Goal: Task Accomplishment & Management: Complete application form

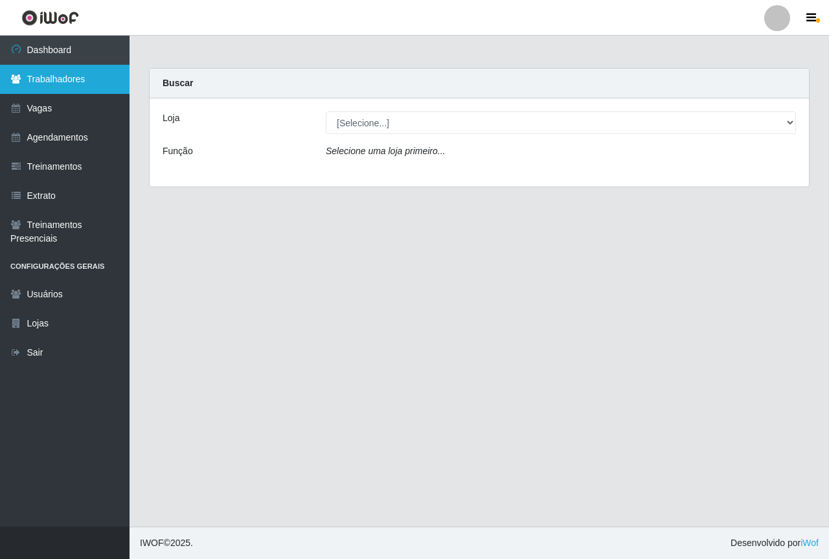
click at [90, 89] on link "Trabalhadores" at bounding box center [65, 79] width 130 height 29
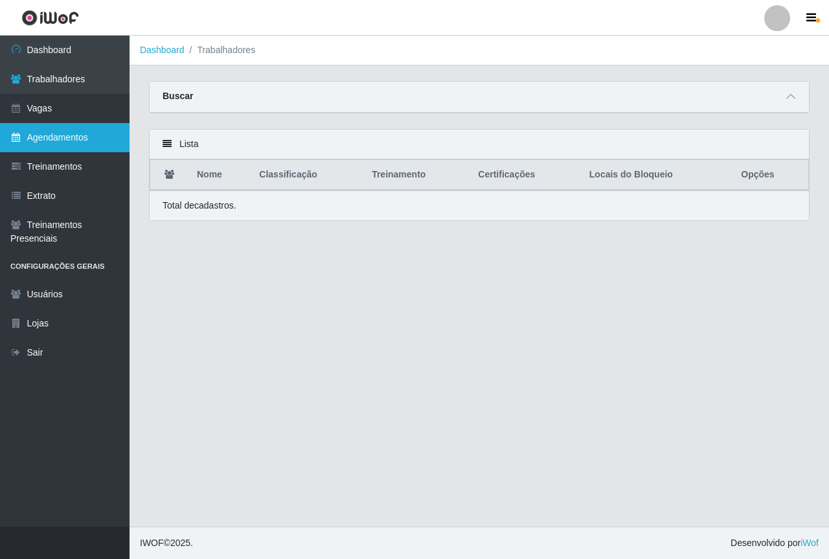
click at [72, 123] on link "Agendamentos" at bounding box center [65, 137] width 130 height 29
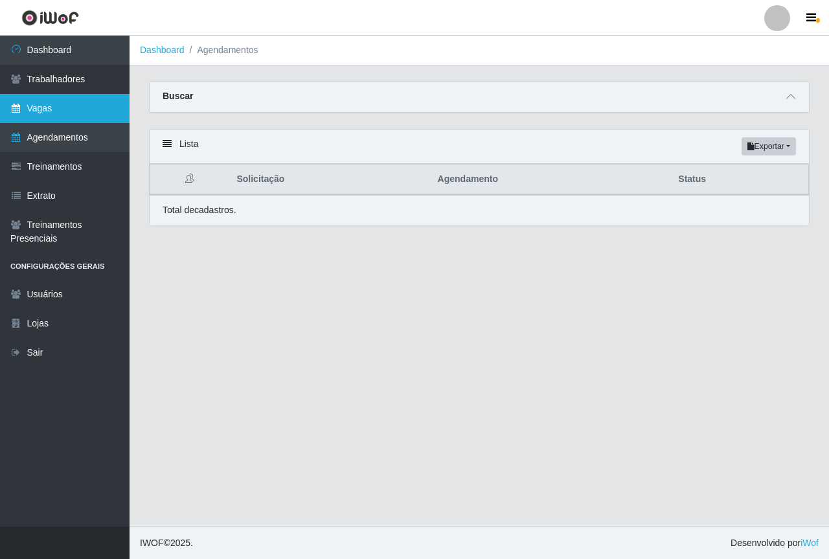
click at [93, 114] on link "Vagas" at bounding box center [65, 108] width 130 height 29
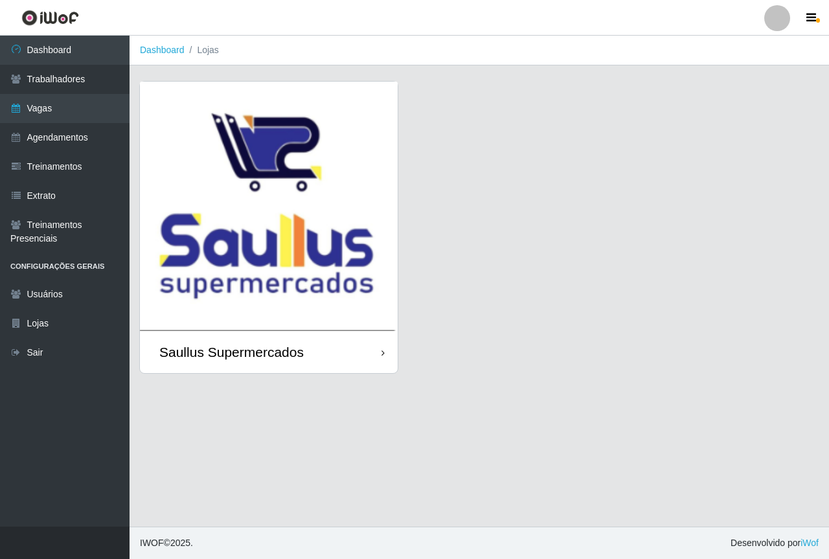
click at [288, 193] on img at bounding box center [269, 206] width 258 height 249
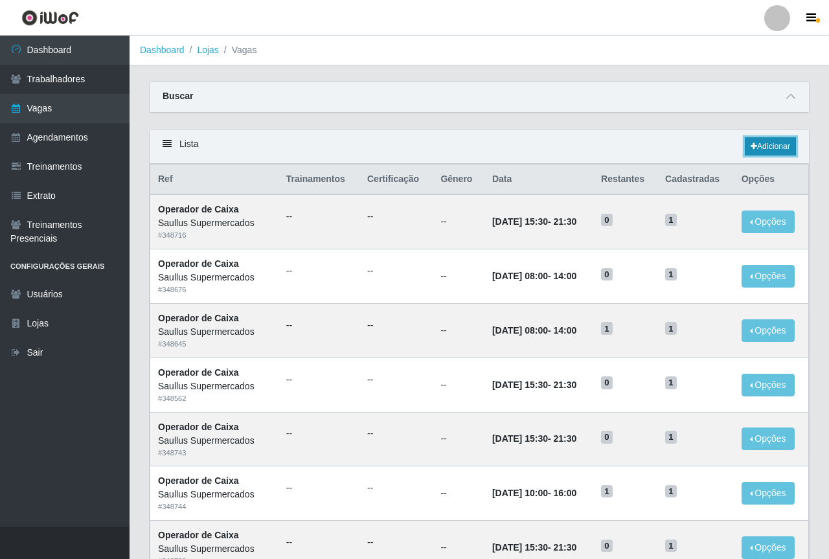
click at [785, 151] on link "Adicionar" at bounding box center [770, 146] width 51 height 18
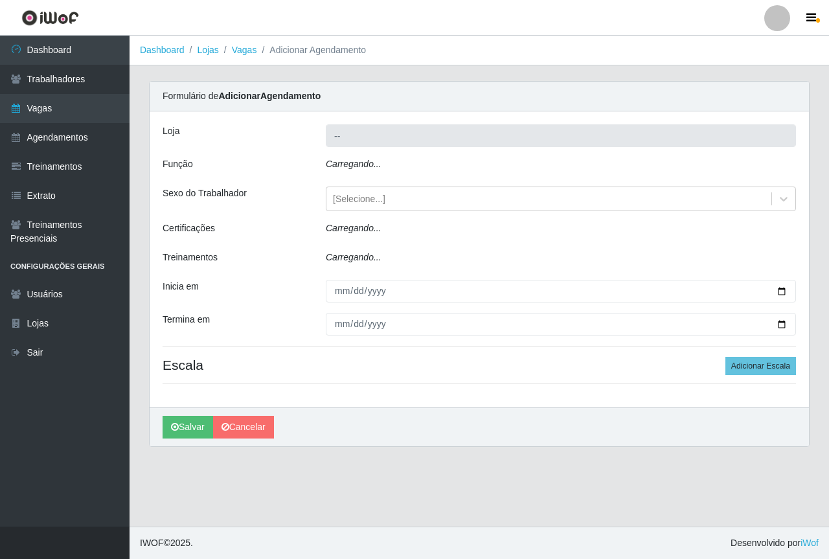
type input "Saullus Supermercados"
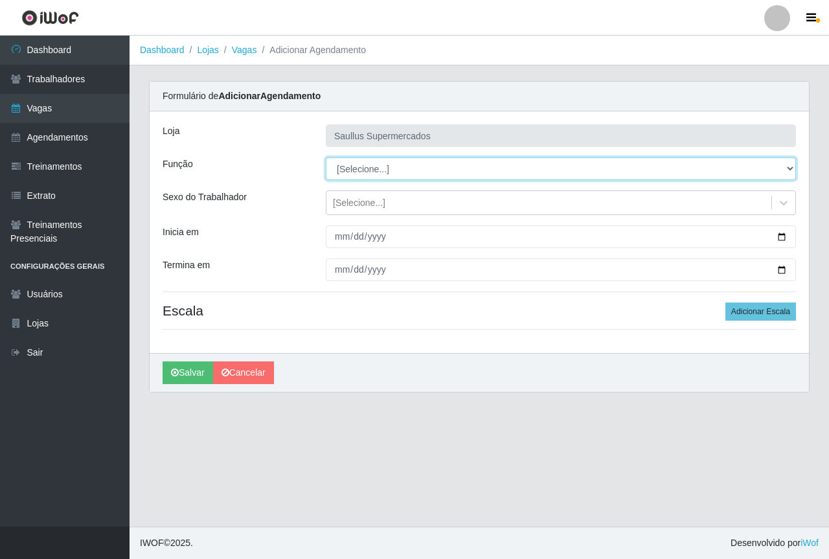
click at [380, 168] on select "[Selecione...] ASG ASG + ASG ++ Balconista de Açougue Balconista de Açougue + B…" at bounding box center [561, 168] width 470 height 23
select select "73"
click at [326, 157] on select "[Selecione...] ASG ASG + ASG ++ Balconista de Açougue Balconista de Açougue + B…" at bounding box center [561, 168] width 470 height 23
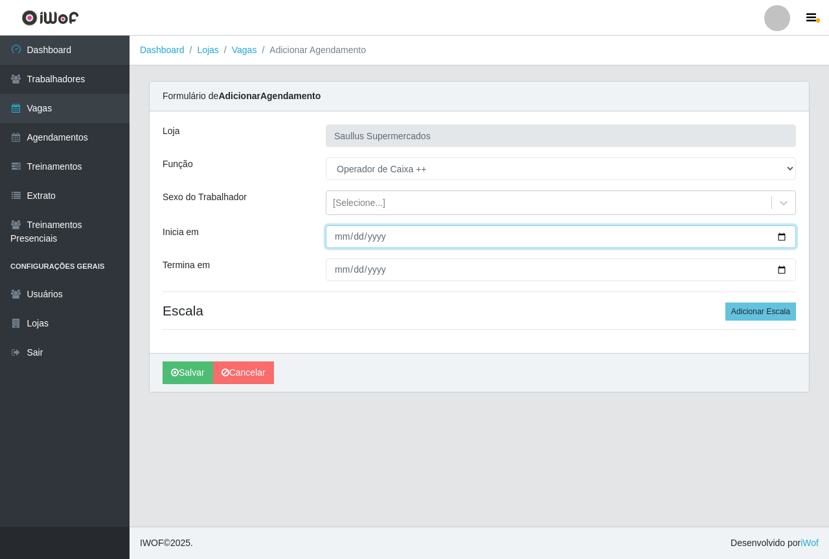
click at [336, 244] on input "Inicia em" at bounding box center [561, 236] width 470 height 23
type input "0202-10-04"
type input "2025-10-04"
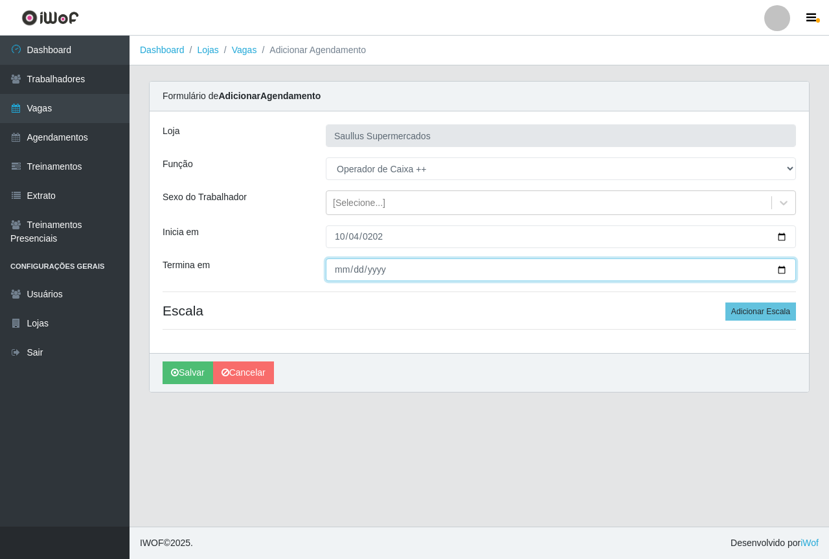
click at [344, 277] on input "Termina em" at bounding box center [561, 269] width 470 height 23
type input "2025-10-04"
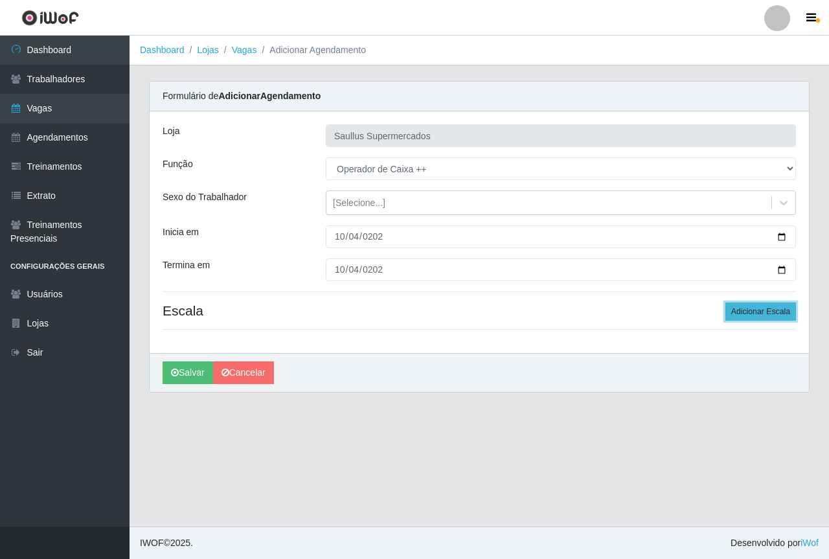
click at [748, 312] on button "Adicionar Escala" at bounding box center [760, 311] width 71 height 18
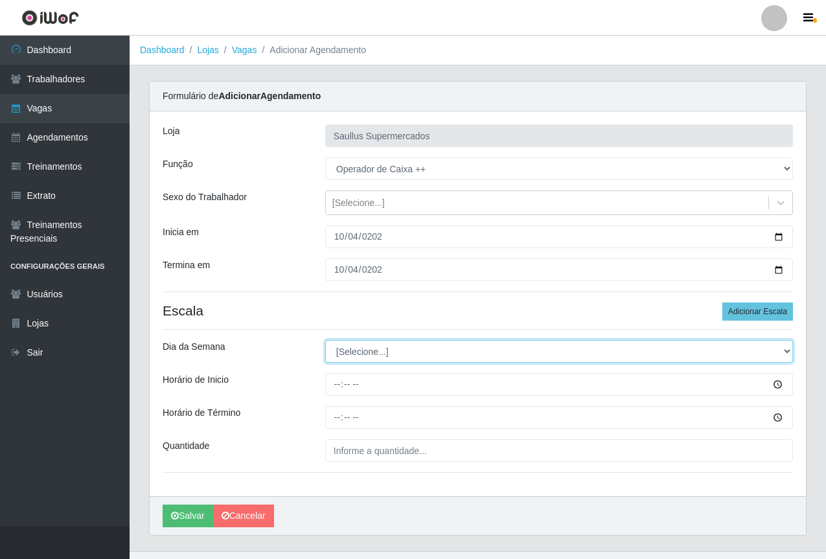
click at [426, 348] on select "[Selecione...] Segunda Terça Quarta Quinta Sexta Sábado Domingo" at bounding box center [559, 351] width 468 height 23
click at [367, 348] on select "[Selecione...] Segunda Terça Quarta Quinta Sexta Sábado Domingo" at bounding box center [559, 351] width 468 height 23
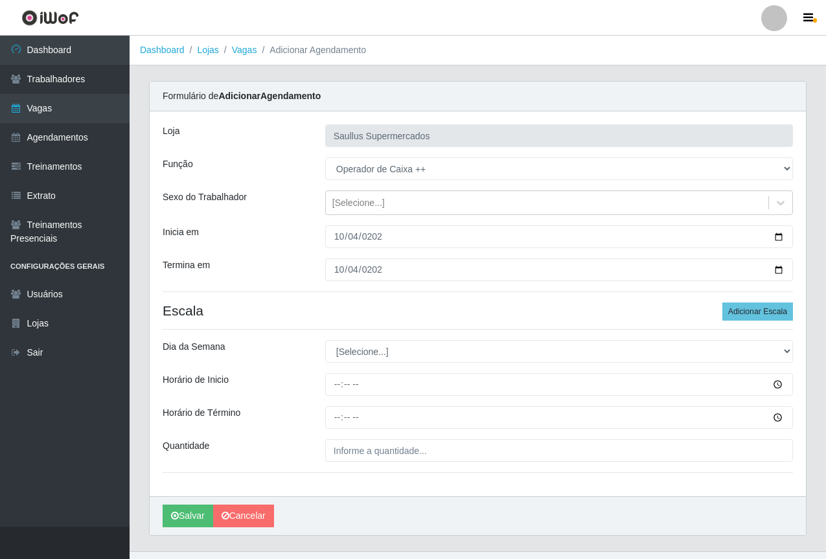
click at [339, 364] on div "Loja Saullus Supermercados Função [Selecione...] ASG ASG + ASG ++ Balconista de…" at bounding box center [478, 303] width 656 height 385
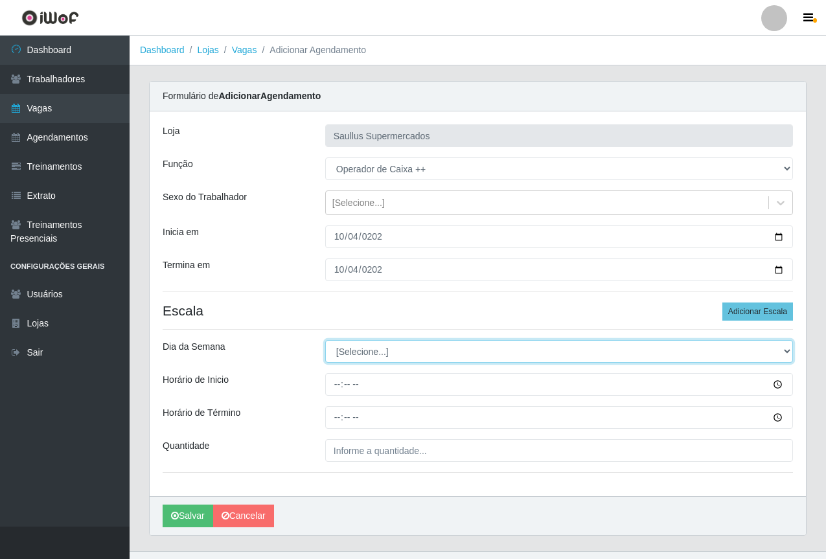
click at [339, 353] on select "[Selecione...] Segunda Terça Quarta Quinta Sexta Sábado Domingo" at bounding box center [559, 351] width 468 height 23
select select "6"
click at [325, 340] on select "[Selecione...] Segunda Terça Quarta Quinta Sexta Sábado Domingo" at bounding box center [559, 351] width 468 height 23
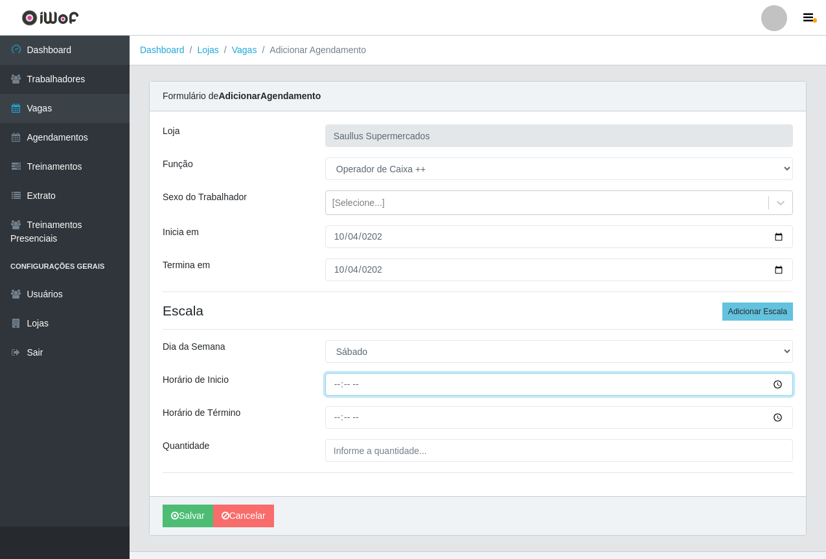
click at [337, 388] on input "Horário de Inicio" at bounding box center [559, 384] width 468 height 23
type input "09:00"
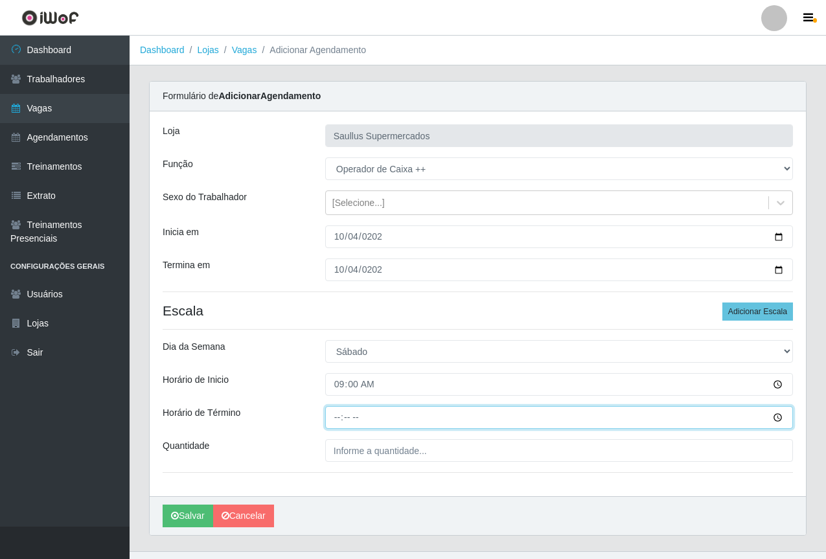
click at [337, 412] on input "Horário de Término" at bounding box center [559, 417] width 468 height 23
type input "15:00"
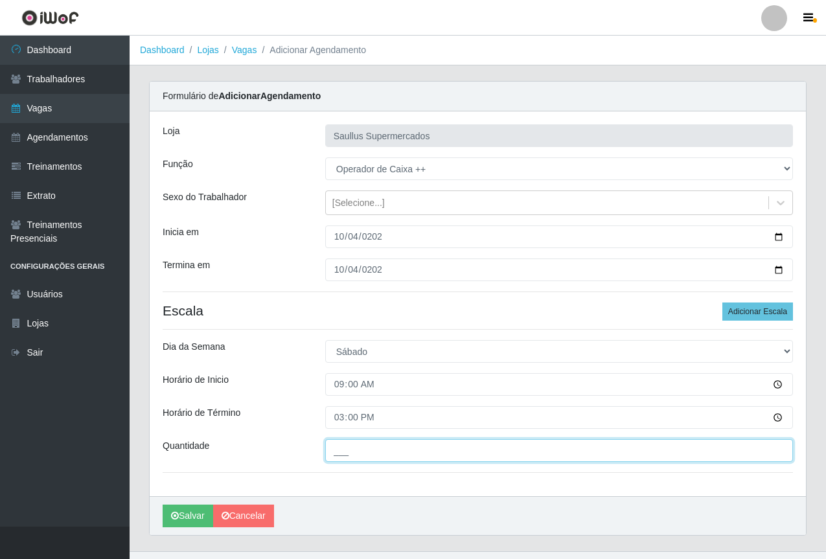
click at [352, 461] on input "___" at bounding box center [559, 450] width 468 height 23
type input "1__"
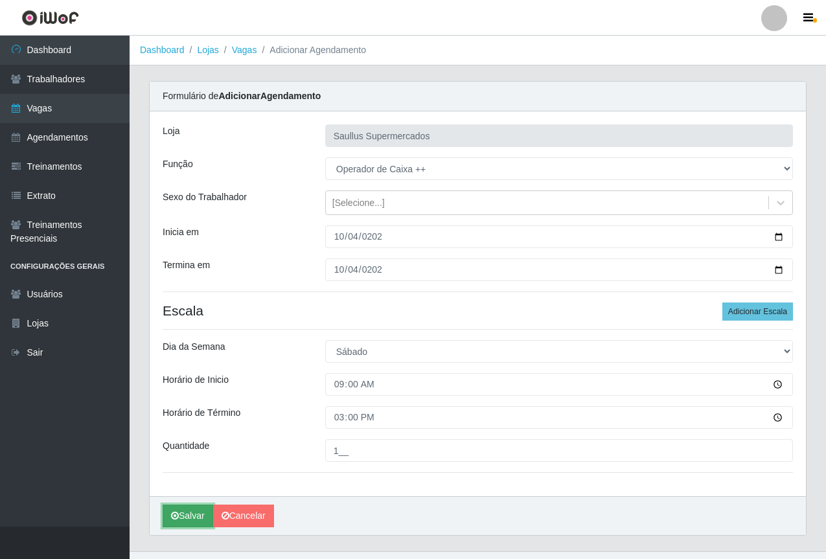
click at [183, 518] on button "Salvar" at bounding box center [188, 516] width 51 height 23
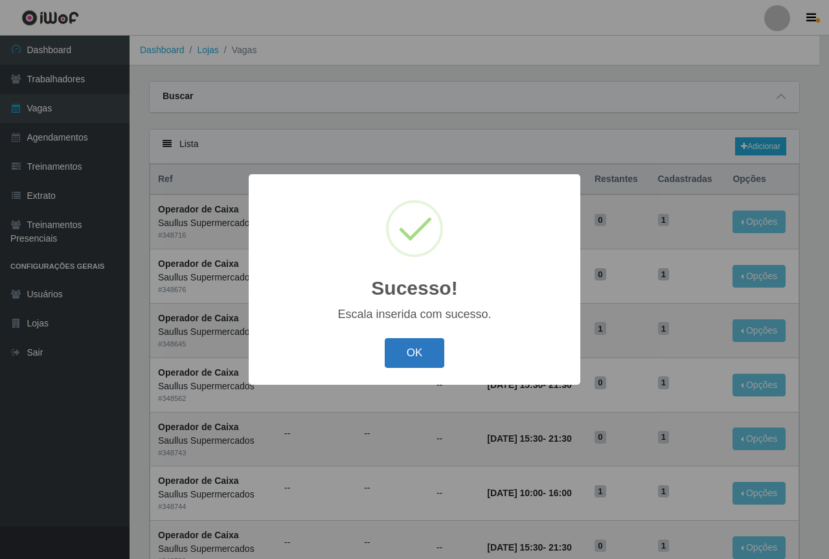
click at [424, 352] on button "OK" at bounding box center [415, 353] width 60 height 30
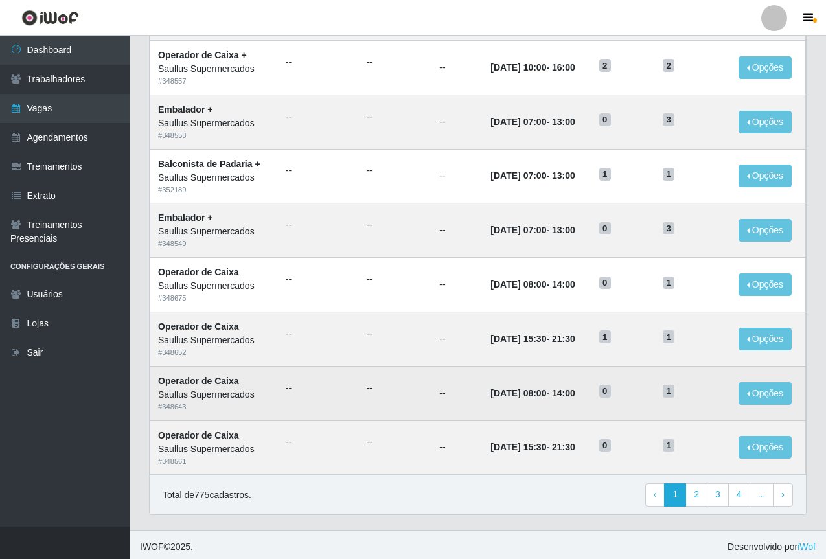
scroll to position [539, 0]
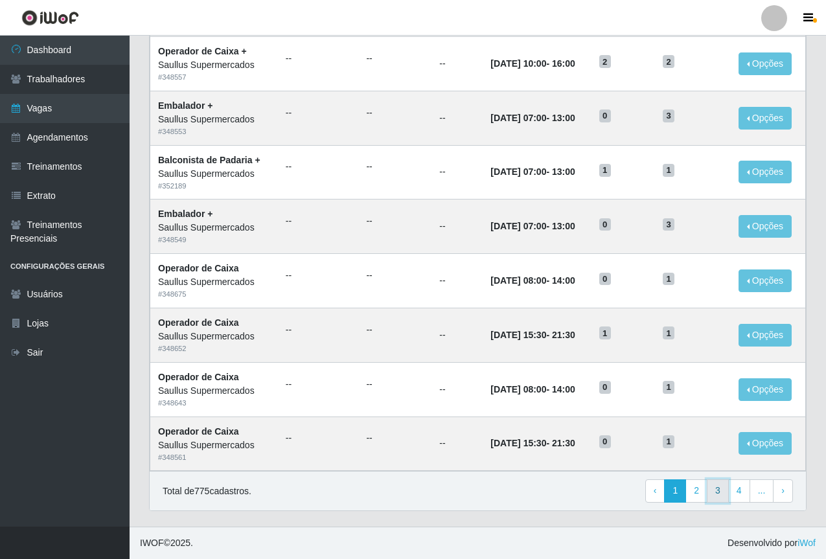
click at [713, 491] on link "3" at bounding box center [718, 490] width 22 height 23
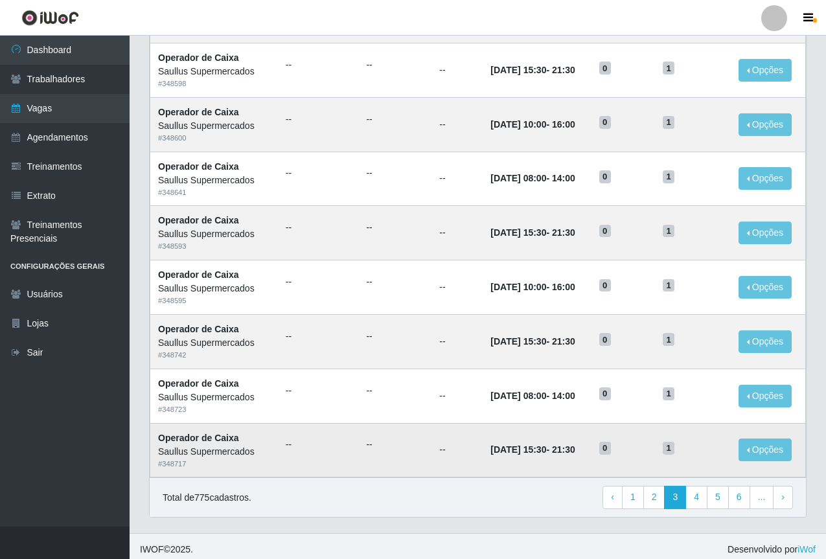
scroll to position [539, 0]
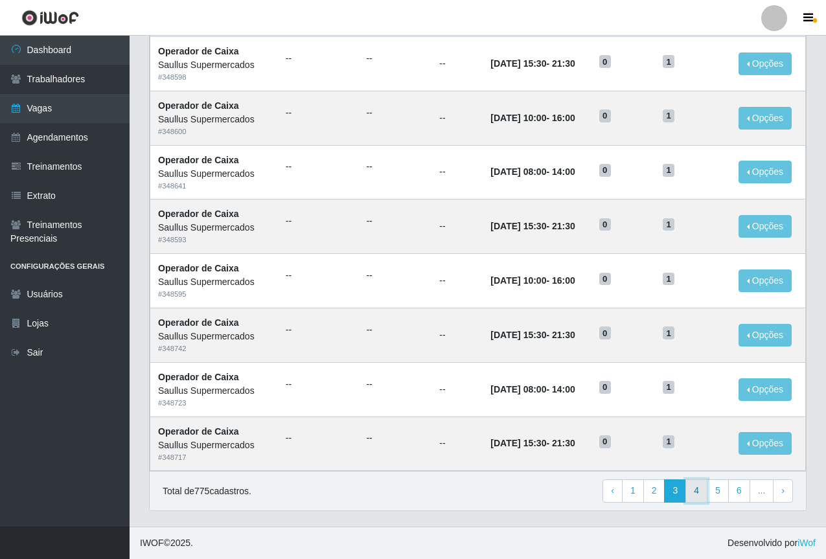
click at [694, 494] on link "4" at bounding box center [696, 490] width 22 height 23
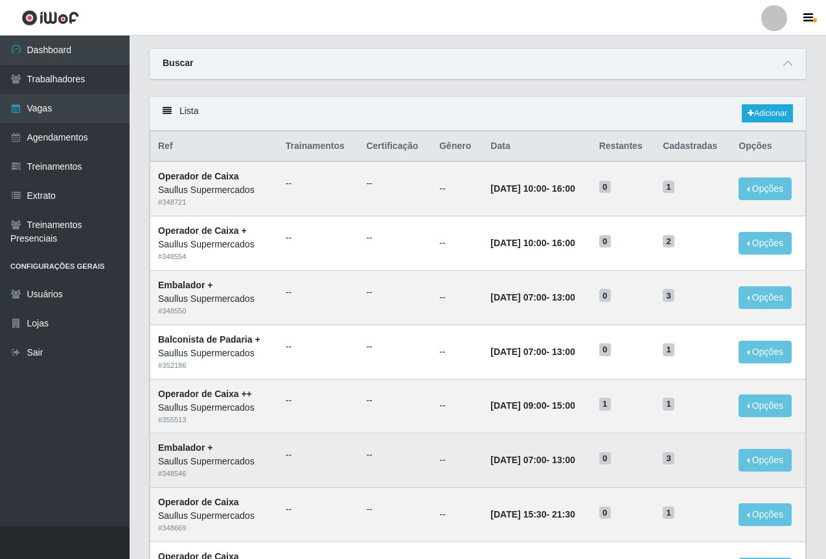
scroll to position [65, 0]
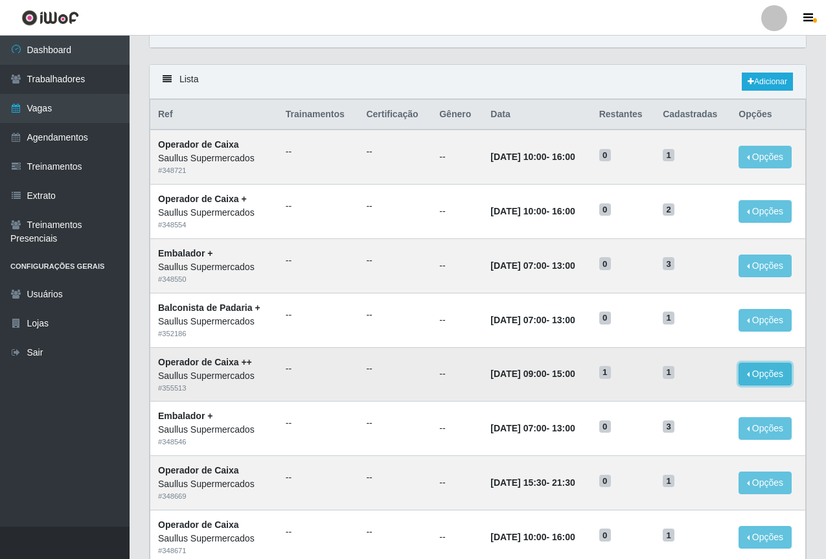
click at [779, 375] on button "Opções" at bounding box center [764, 374] width 53 height 23
click at [590, 366] on td "04/10/2025, 09:00 - 15:00" at bounding box center [537, 374] width 108 height 54
click at [766, 377] on button "Opções" at bounding box center [764, 374] width 53 height 23
click at [652, 405] on icon "button" at bounding box center [647, 403] width 13 height 9
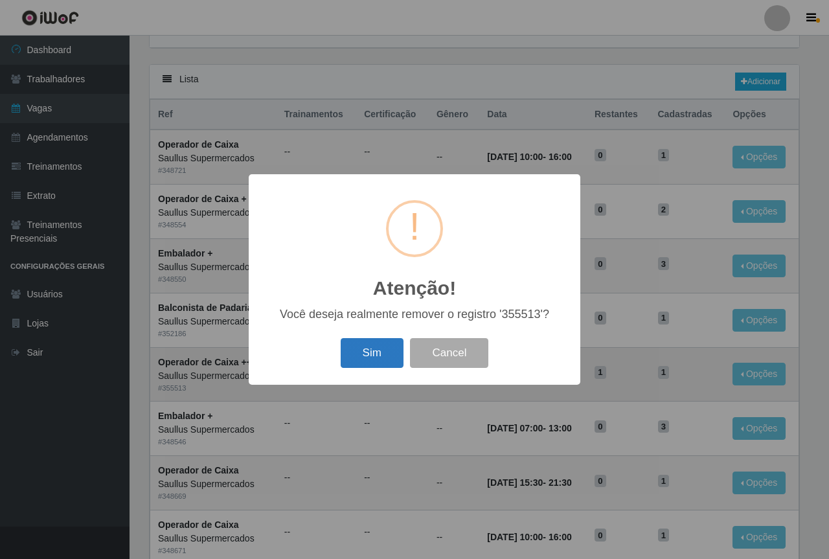
click at [371, 343] on button "Sim" at bounding box center [372, 353] width 63 height 30
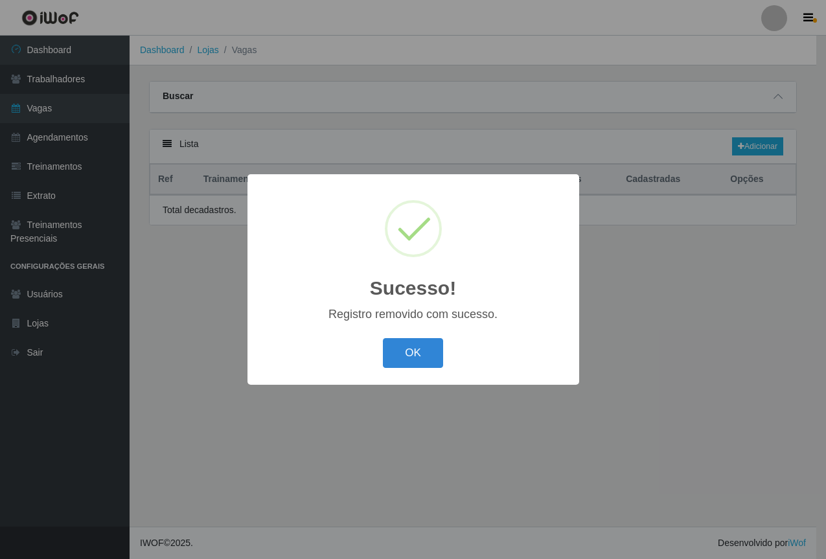
scroll to position [0, 0]
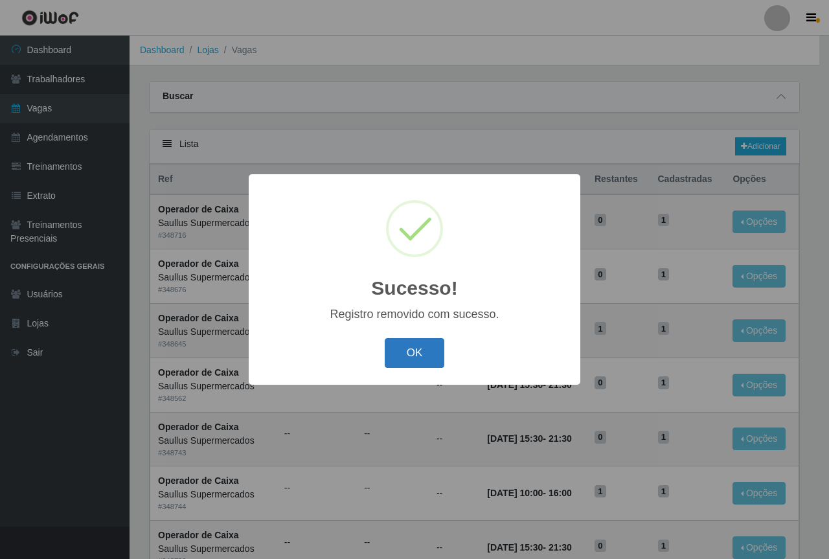
click at [405, 354] on button "OK" at bounding box center [415, 353] width 60 height 30
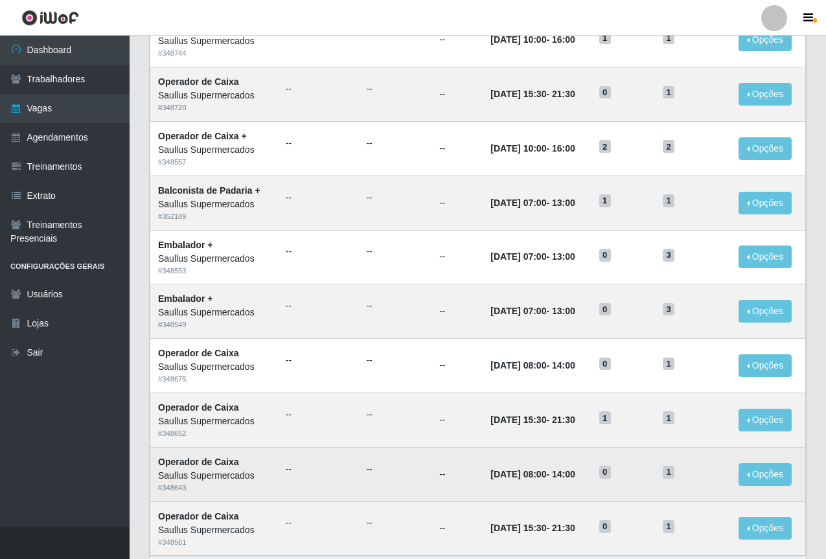
scroll to position [539, 0]
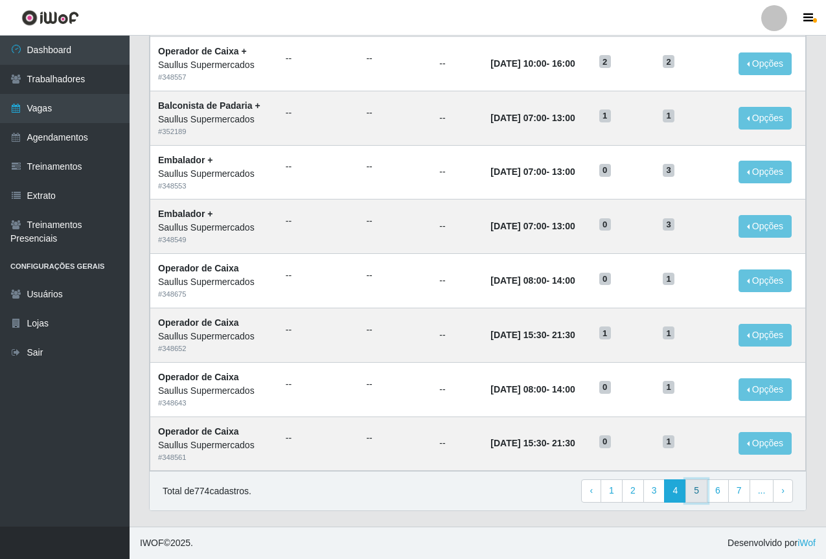
click at [690, 498] on link "5" at bounding box center [696, 490] width 22 height 23
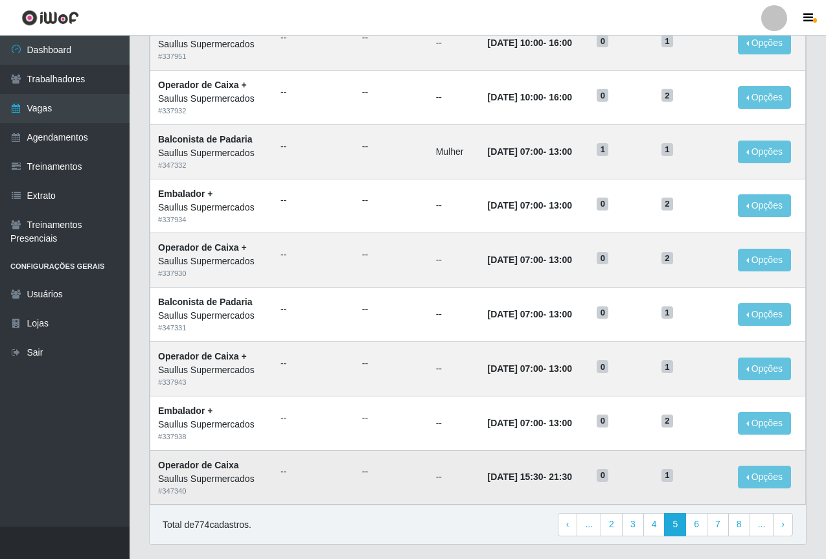
scroll to position [518, 0]
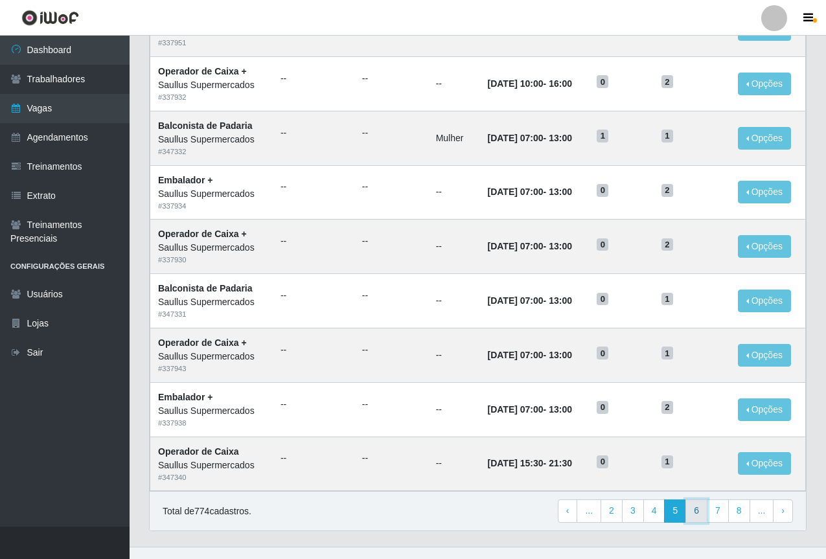
click at [695, 509] on link "6" at bounding box center [696, 510] width 22 height 23
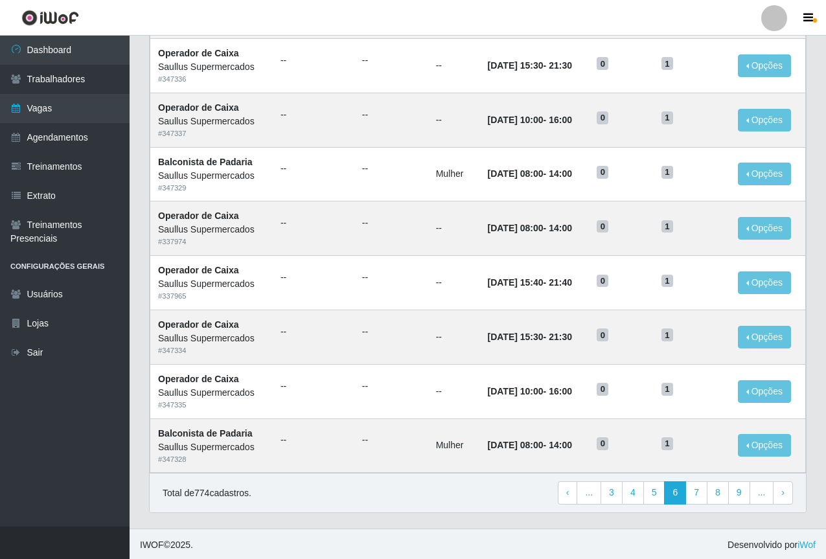
scroll to position [539, 0]
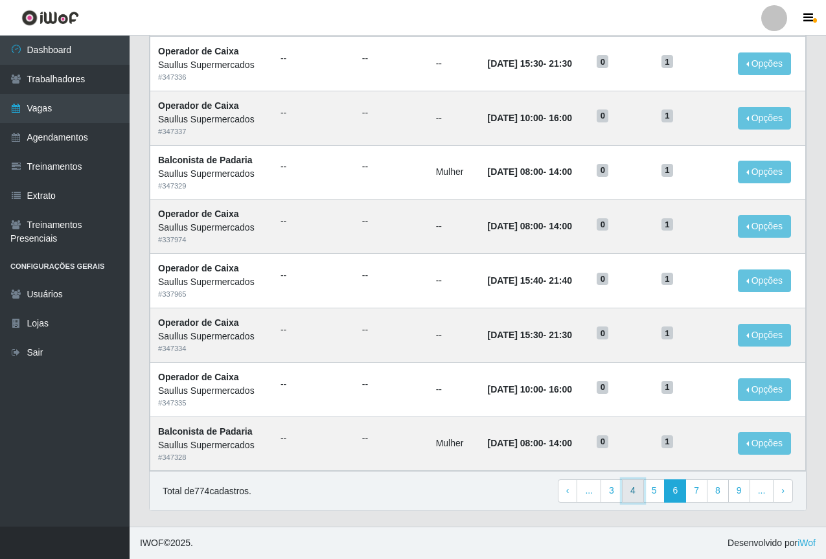
click at [634, 492] on link "4" at bounding box center [633, 490] width 22 height 23
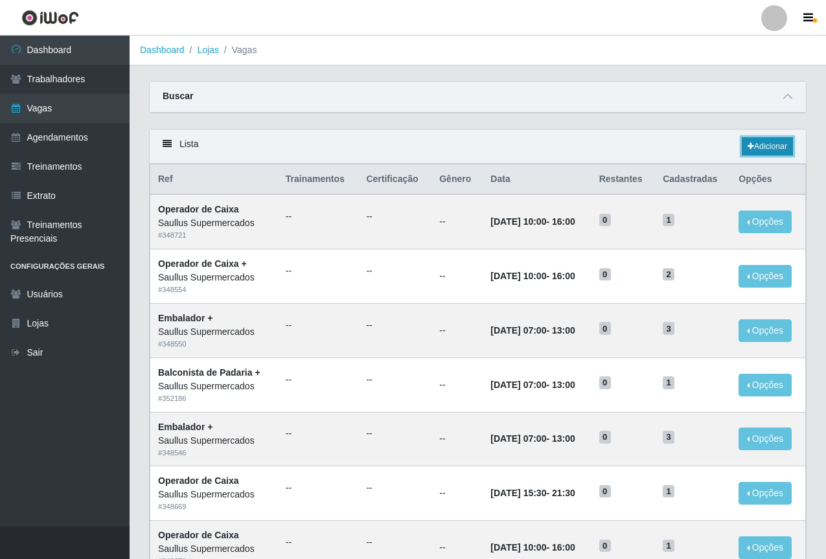
click at [747, 146] on icon at bounding box center [750, 147] width 6 height 8
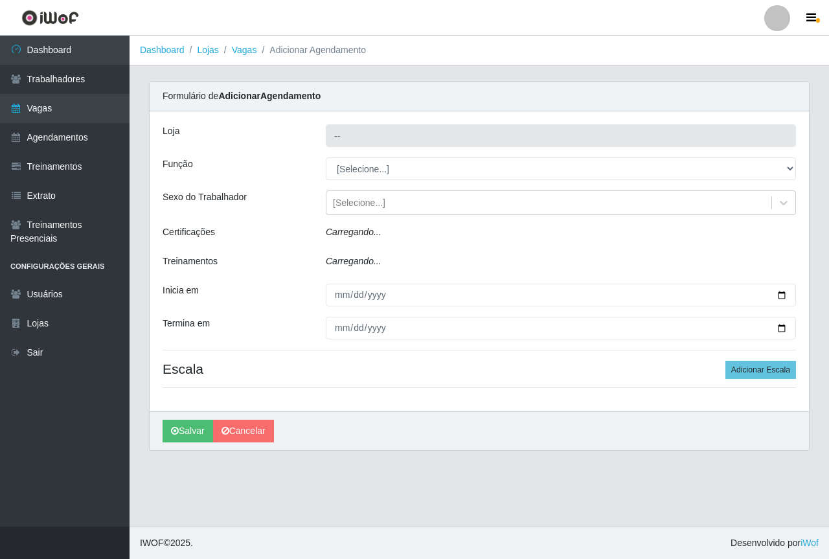
type input "Saullus Supermercados"
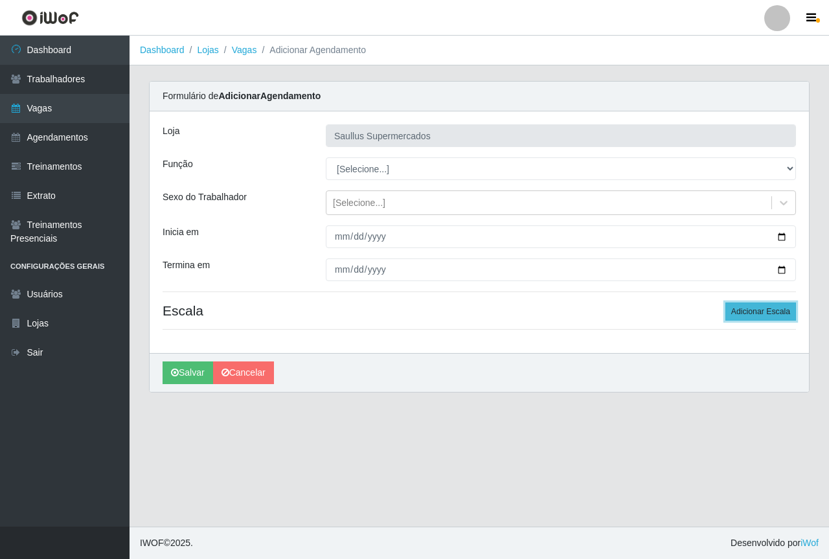
click at [735, 318] on button "Adicionar Escala" at bounding box center [760, 311] width 71 height 18
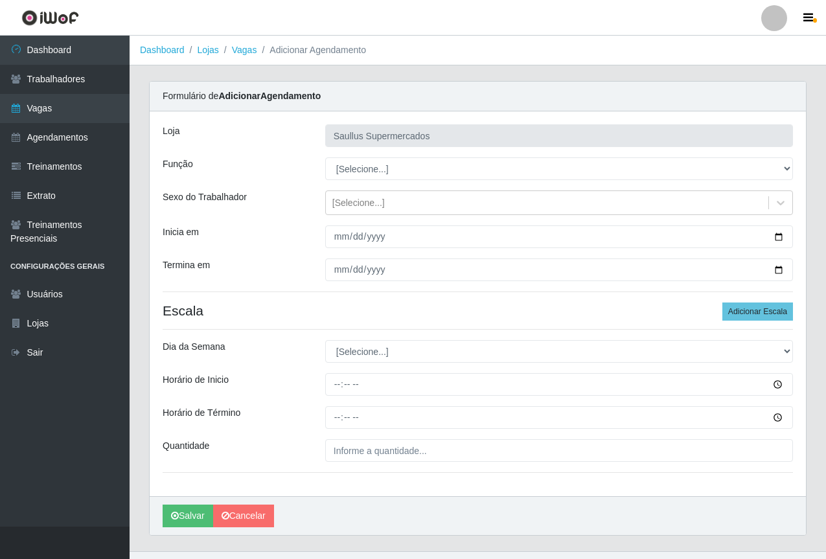
click at [552, 463] on div "Loja Saullus Supermercados Função [Selecione...] ASG ASG + ASG ++ Balconista de…" at bounding box center [478, 303] width 656 height 385
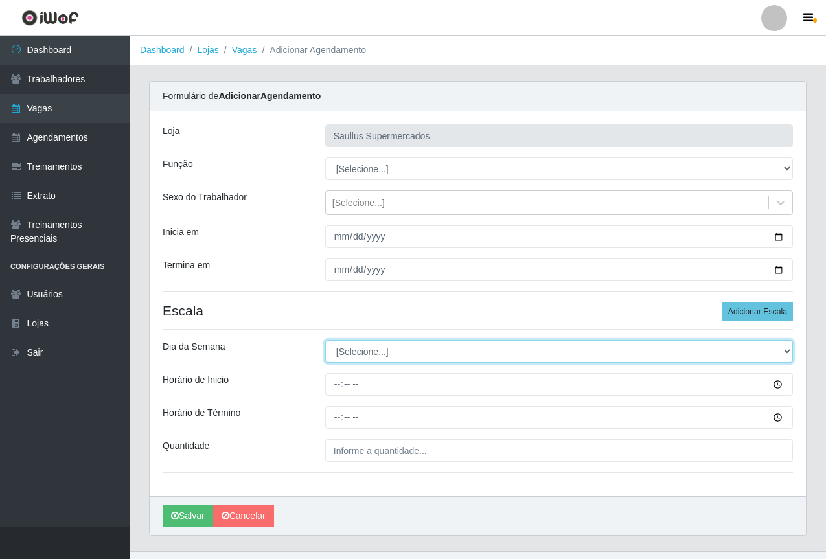
click at [346, 357] on select "[Selecione...] Segunda Terça Quarta Quinta Sexta Sábado Domingo" at bounding box center [559, 351] width 468 height 23
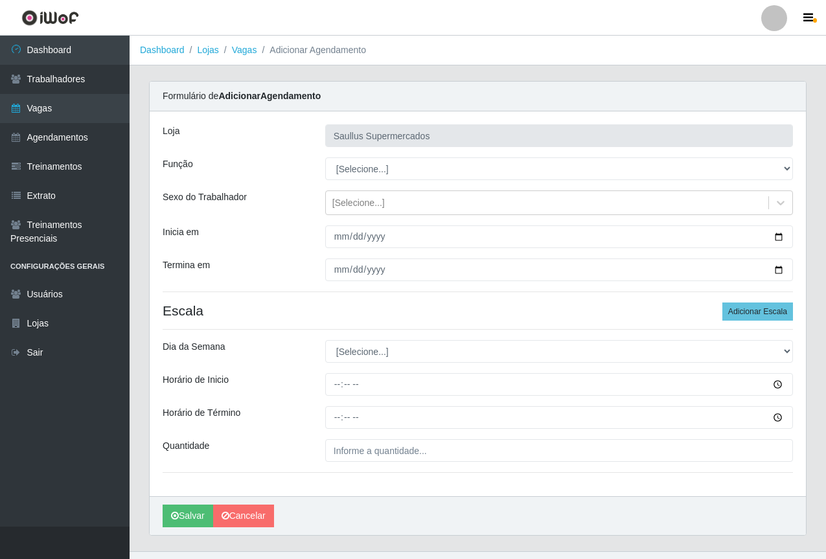
click at [285, 423] on div "Horário de Término" at bounding box center [234, 417] width 163 height 23
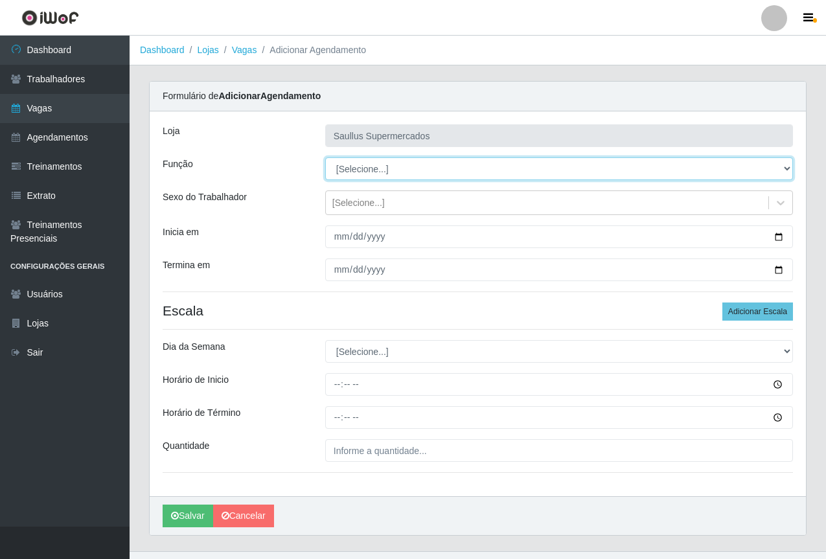
click at [348, 170] on select "[Selecione...] ASG ASG + ASG ++ Balconista de Açougue Balconista de Açougue + B…" at bounding box center [559, 168] width 468 height 23
select select "73"
click at [325, 157] on select "[Selecione...] ASG ASG + ASG ++ Balconista de Açougue Balconista de Açougue + B…" at bounding box center [559, 168] width 468 height 23
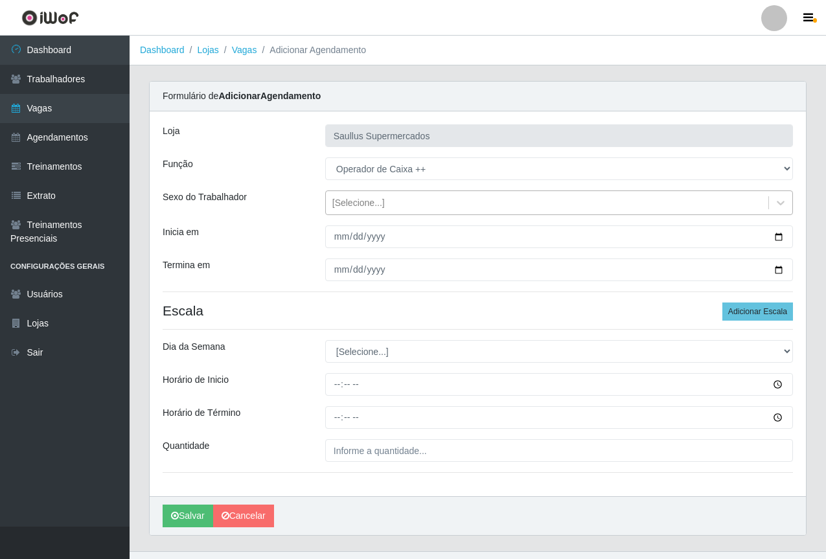
click at [338, 201] on div "[Selecione...]" at bounding box center [358, 203] width 52 height 14
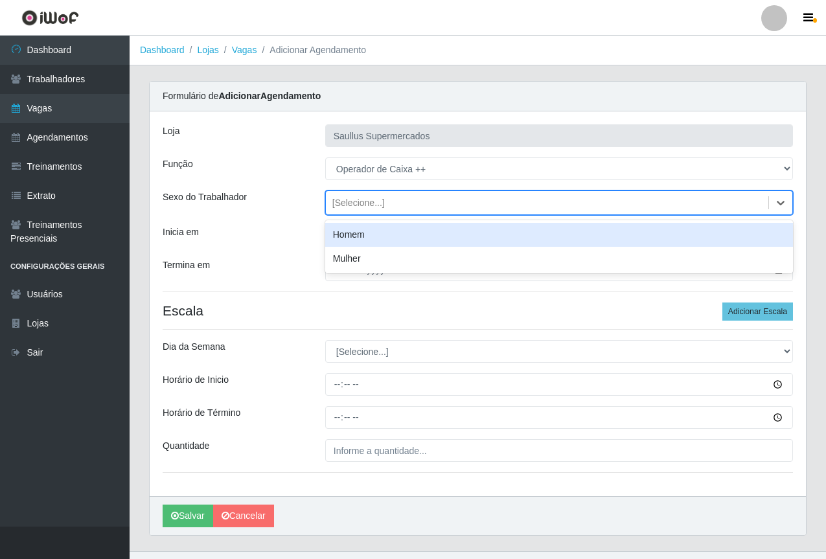
click at [294, 244] on div "Inicia em" at bounding box center [234, 236] width 163 height 23
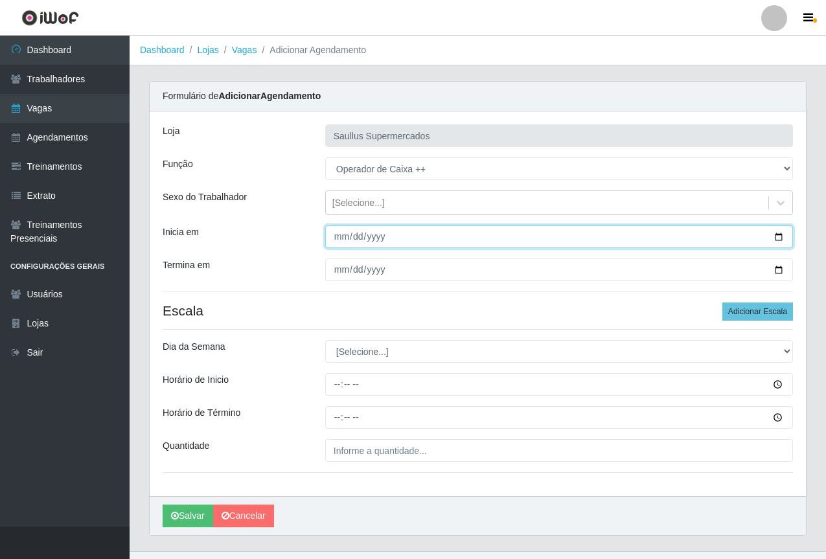
click at [343, 245] on input "Inicia em" at bounding box center [559, 236] width 468 height 23
type input "2025-10-04"
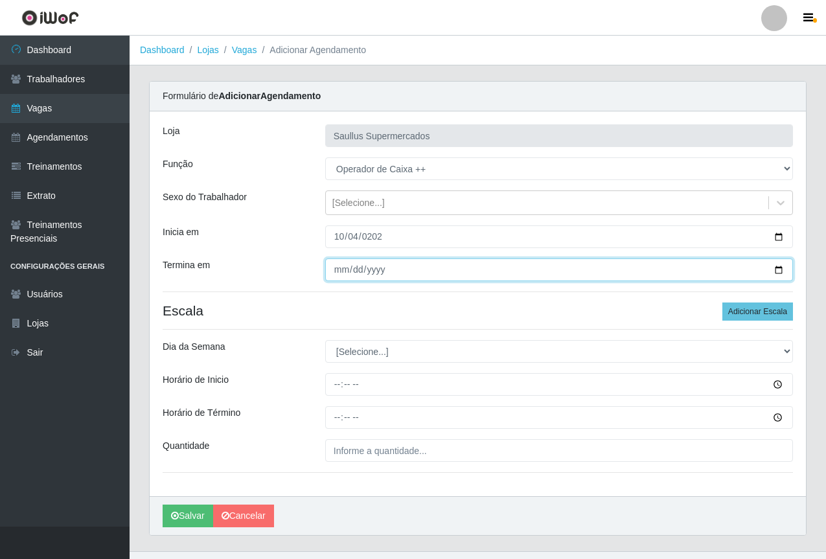
click at [344, 268] on input "Termina em" at bounding box center [559, 269] width 468 height 23
type input "2025-10-04"
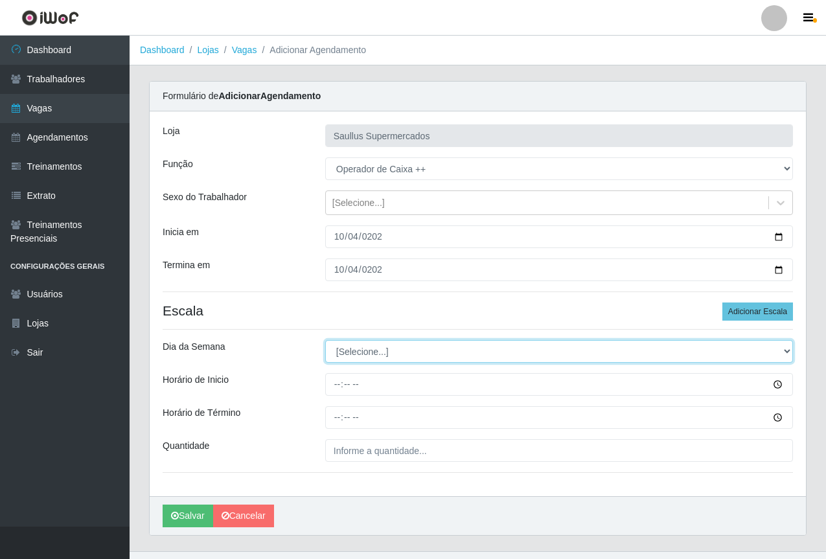
click at [364, 348] on select "[Selecione...] Segunda Terça Quarta Quinta Sexta Sábado Domingo" at bounding box center [559, 351] width 468 height 23
select select "6"
click at [325, 340] on select "[Selecione...] Segunda Terça Quarta Quinta Sexta Sábado Domingo" at bounding box center [559, 351] width 468 height 23
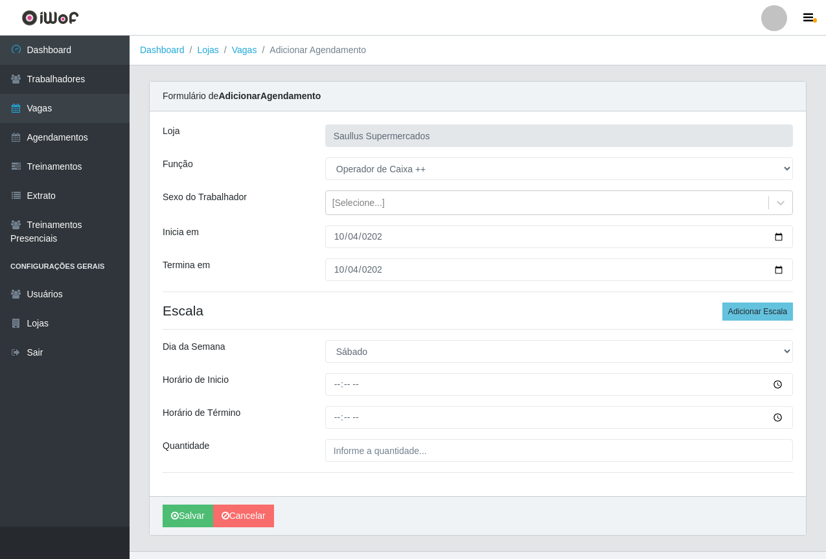
click at [335, 371] on div "Loja Saullus Supermercados Função [Selecione...] ASG ASG + ASG ++ Balconista de…" at bounding box center [478, 303] width 656 height 385
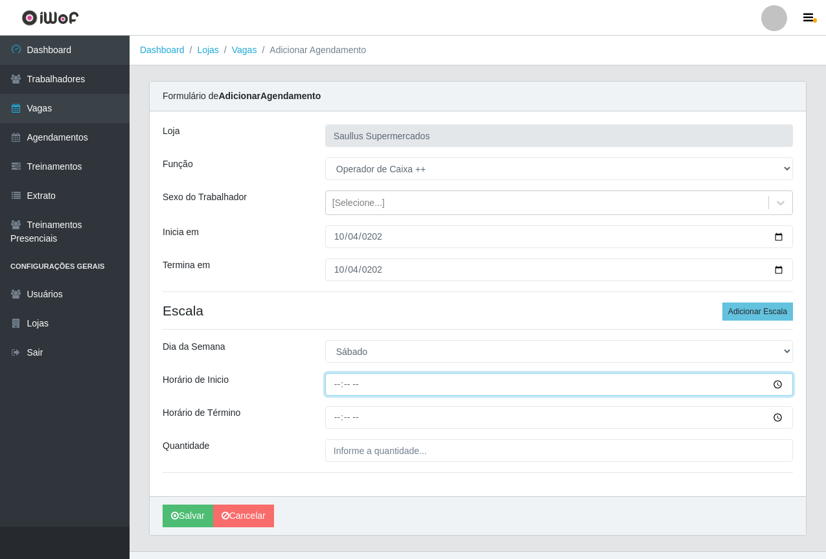
click at [334, 386] on input "Horário de Inicio" at bounding box center [559, 384] width 468 height 23
type input "15:30"
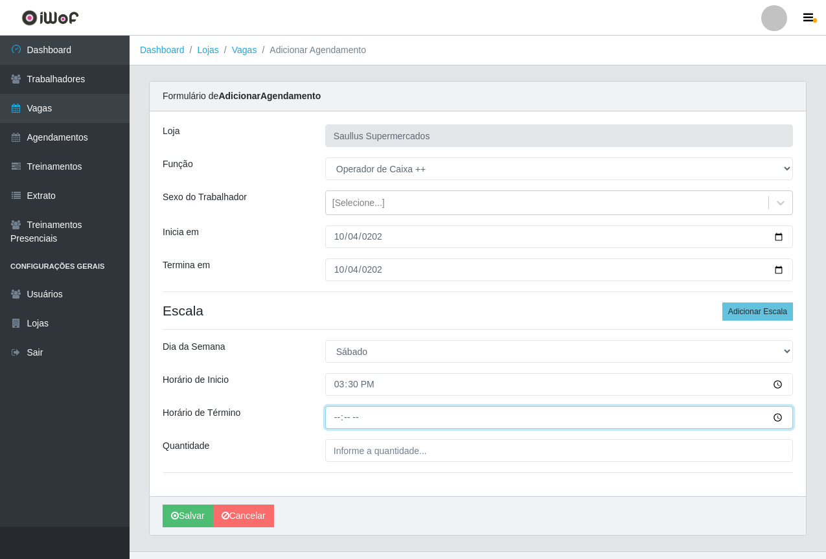
click at [337, 419] on input "Horário de Término" at bounding box center [559, 417] width 468 height 23
type input "21:30"
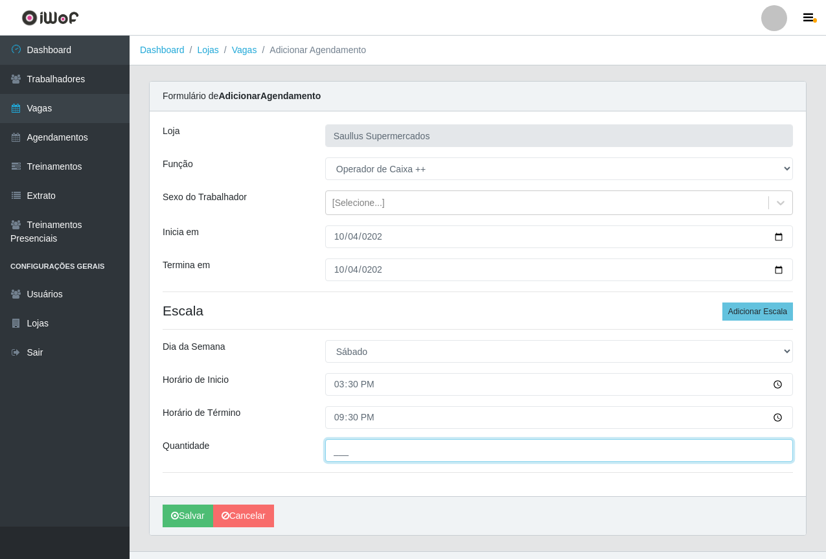
click at [341, 448] on input "___" at bounding box center [559, 450] width 468 height 23
type input "1__"
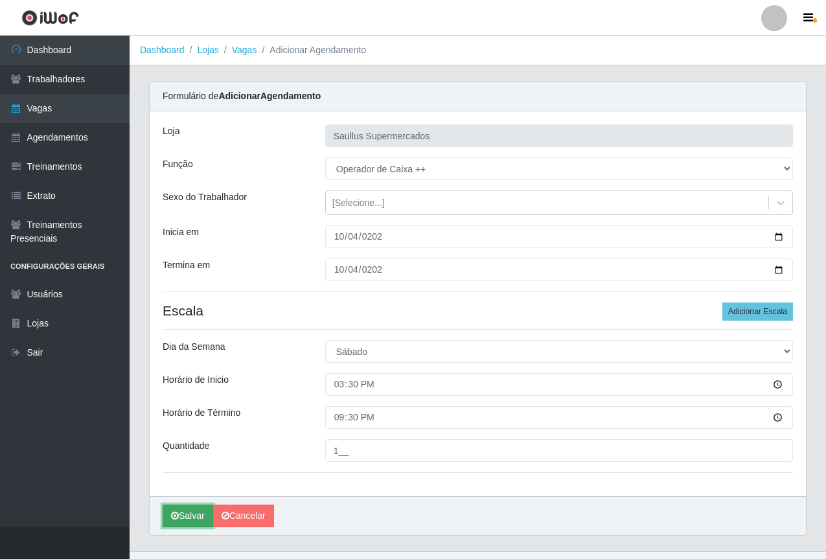
click at [187, 514] on button "Salvar" at bounding box center [188, 516] width 51 height 23
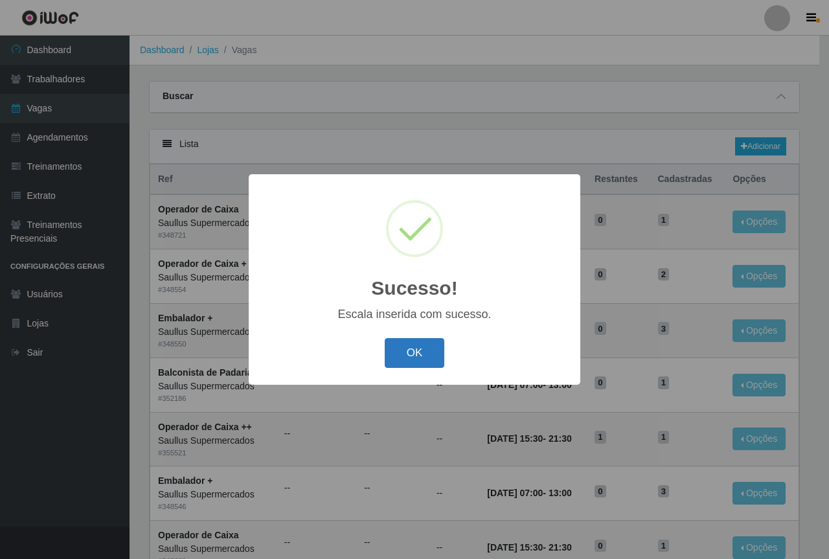
click at [405, 355] on button "OK" at bounding box center [415, 353] width 60 height 30
